Goal: Transaction & Acquisition: Purchase product/service

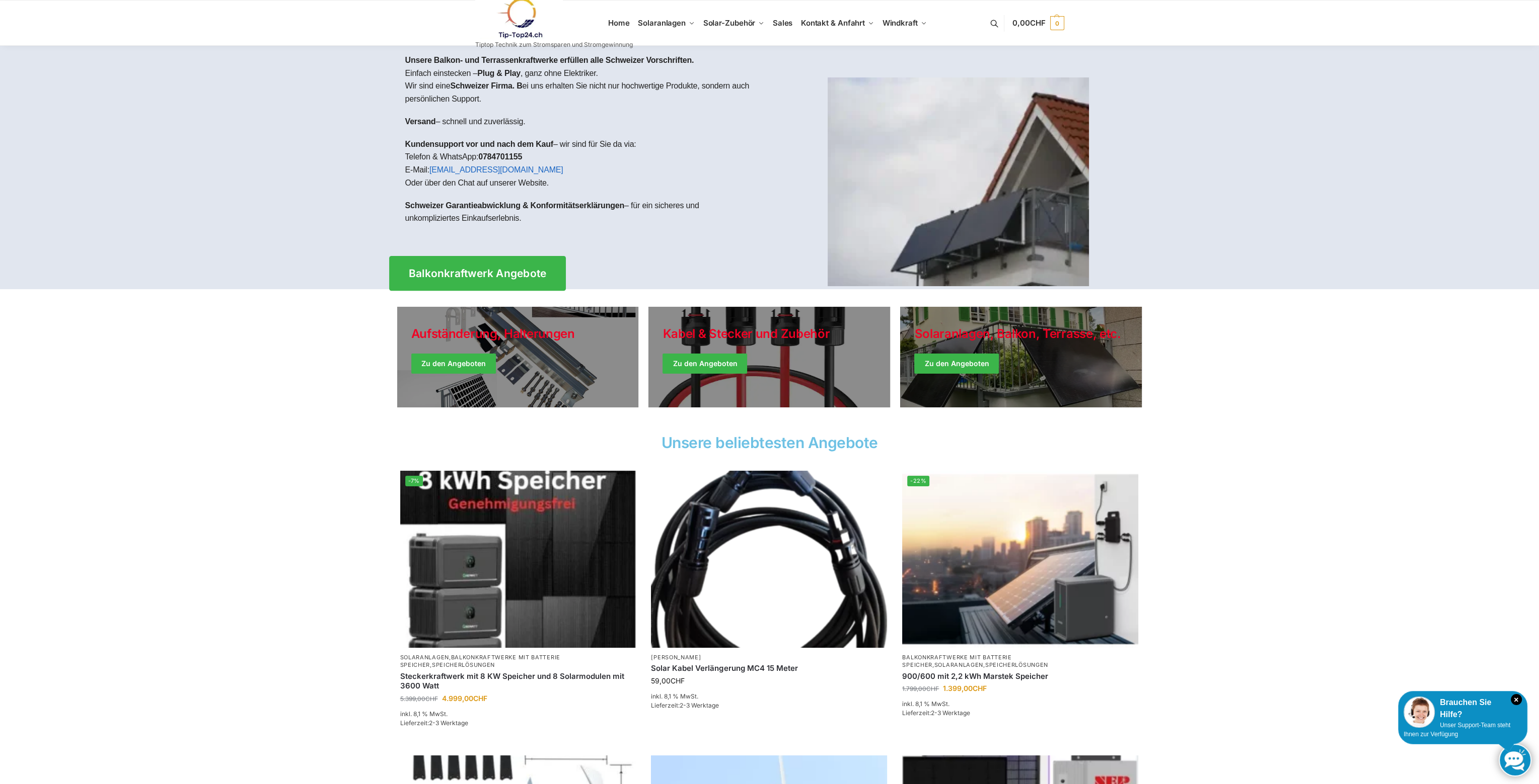
click at [429, 268] on span "Balkonkraftwerk Angebote" at bounding box center [477, 273] width 138 height 10
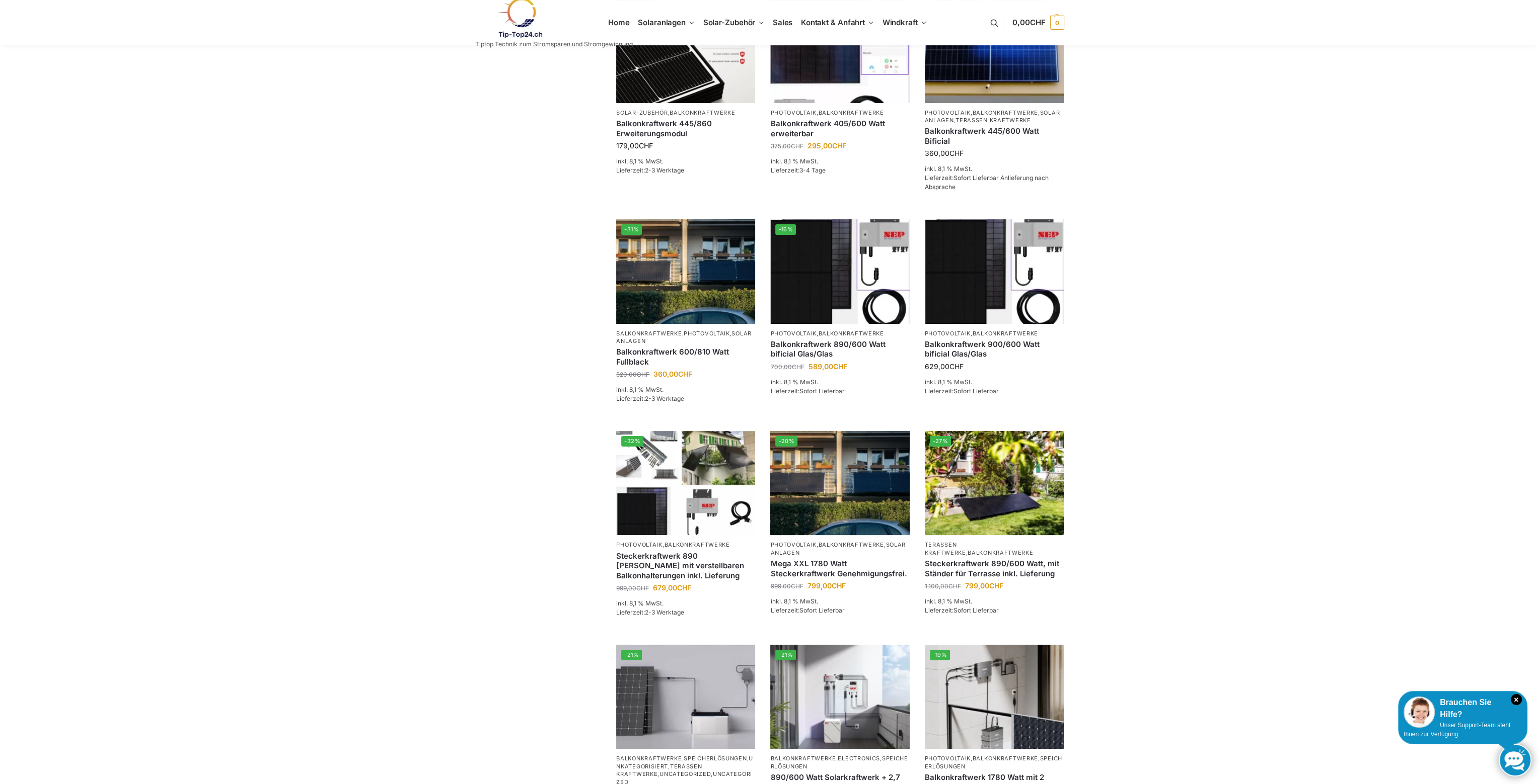
scroll to position [352, 0]
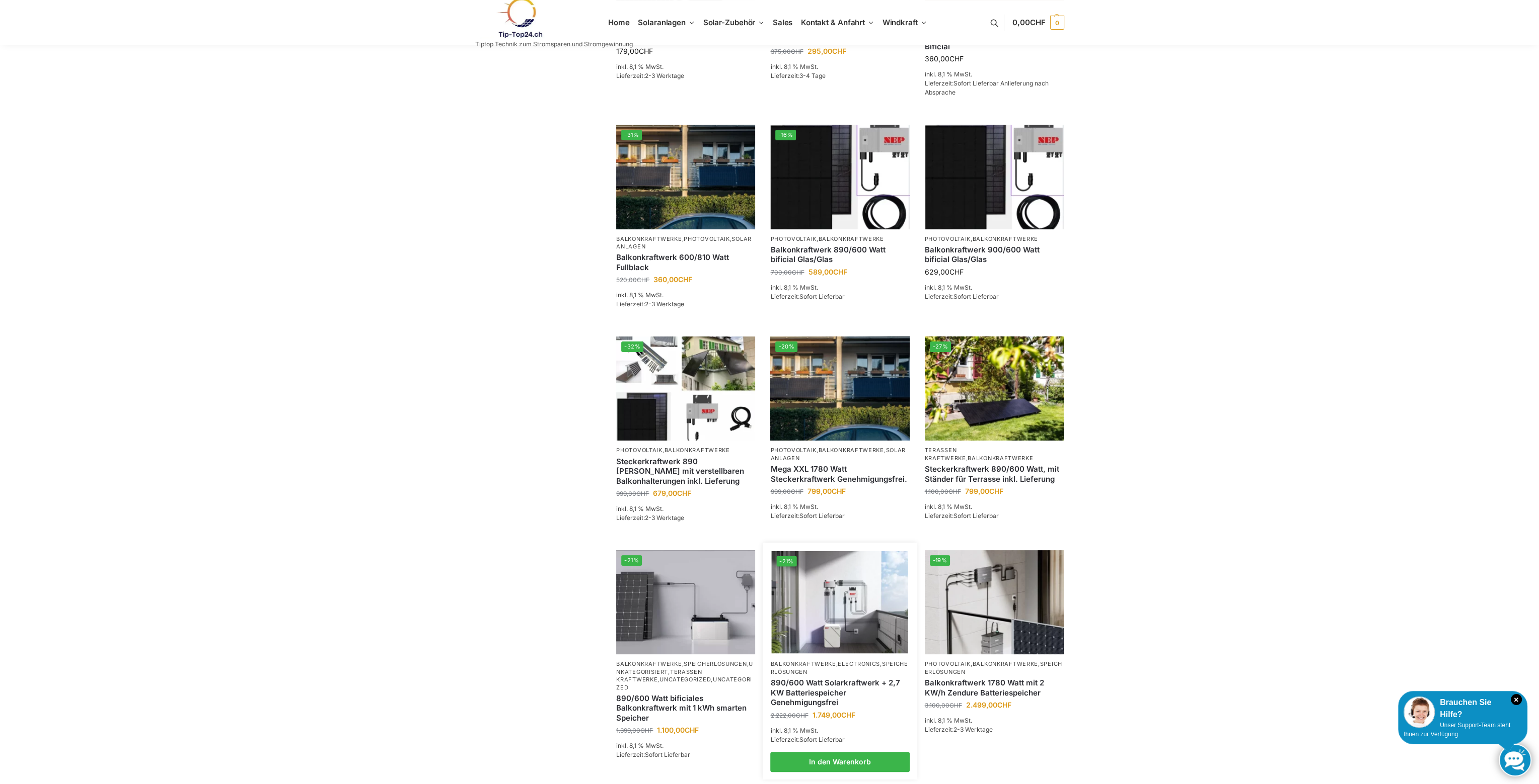
click at [856, 612] on img at bounding box center [839, 603] width 137 height 102
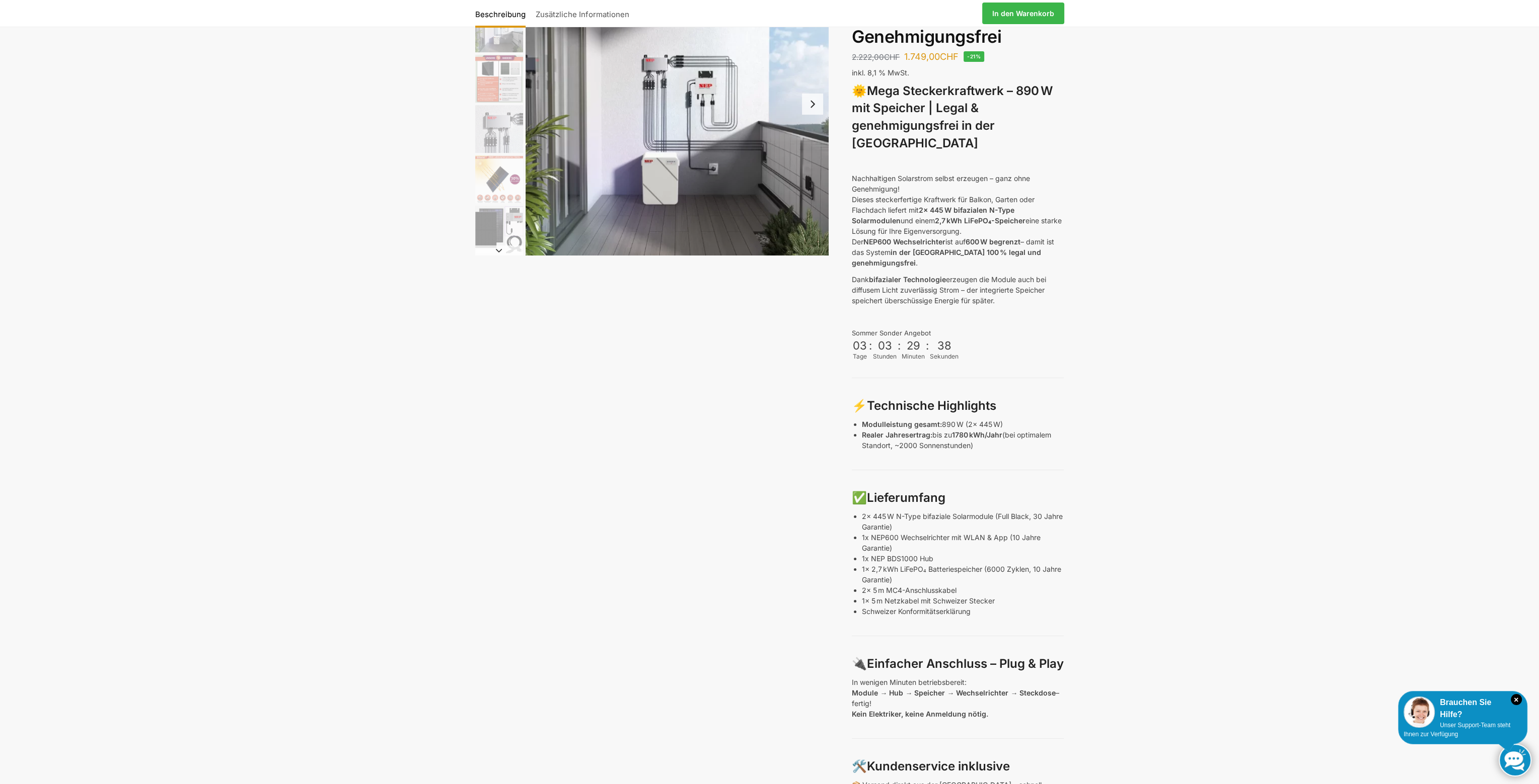
scroll to position [100, 0]
